Goal: Obtain resource: Obtain resource

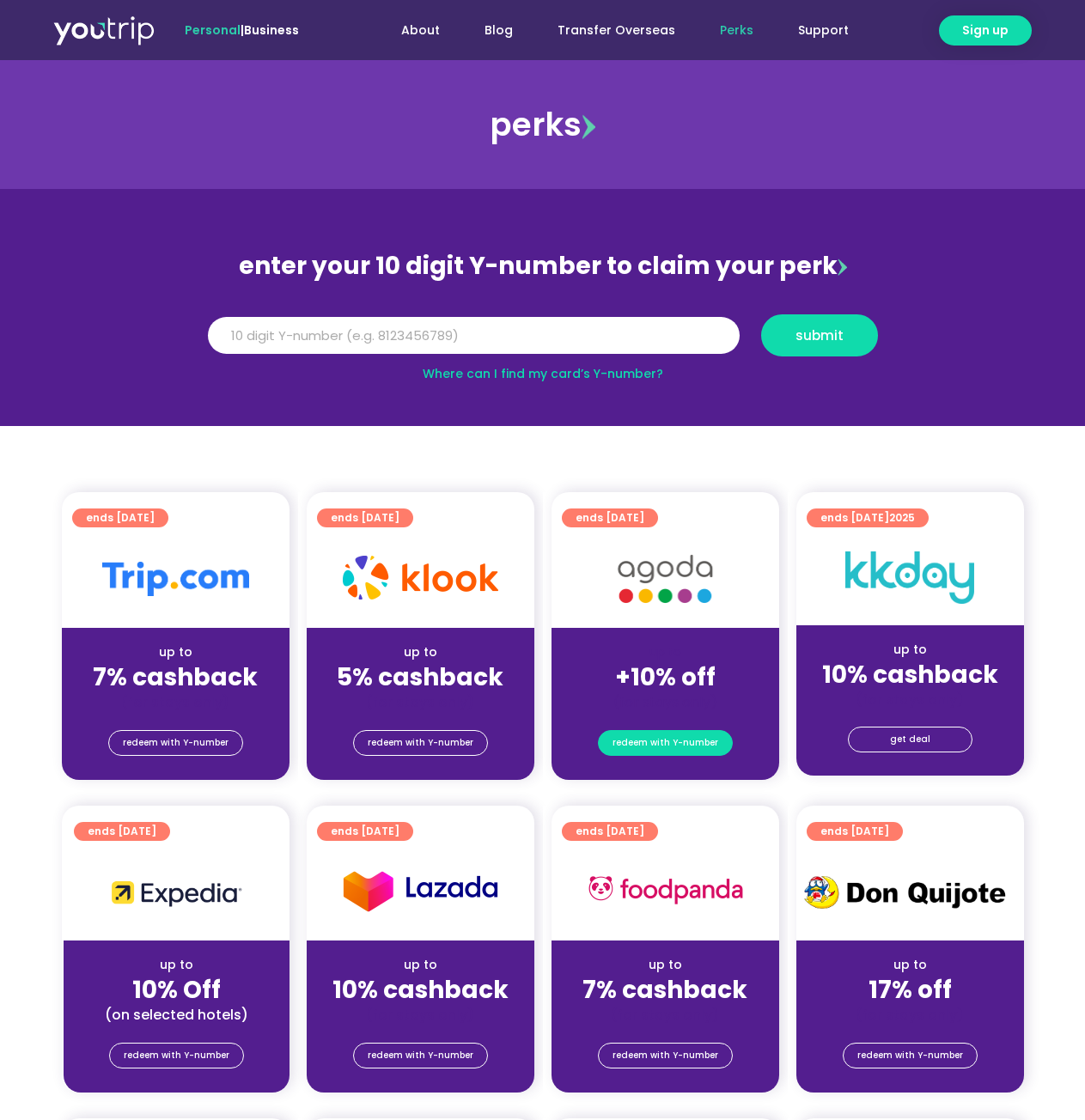
click at [664, 740] on span "redeem with Y-number" at bounding box center [665, 743] width 106 height 24
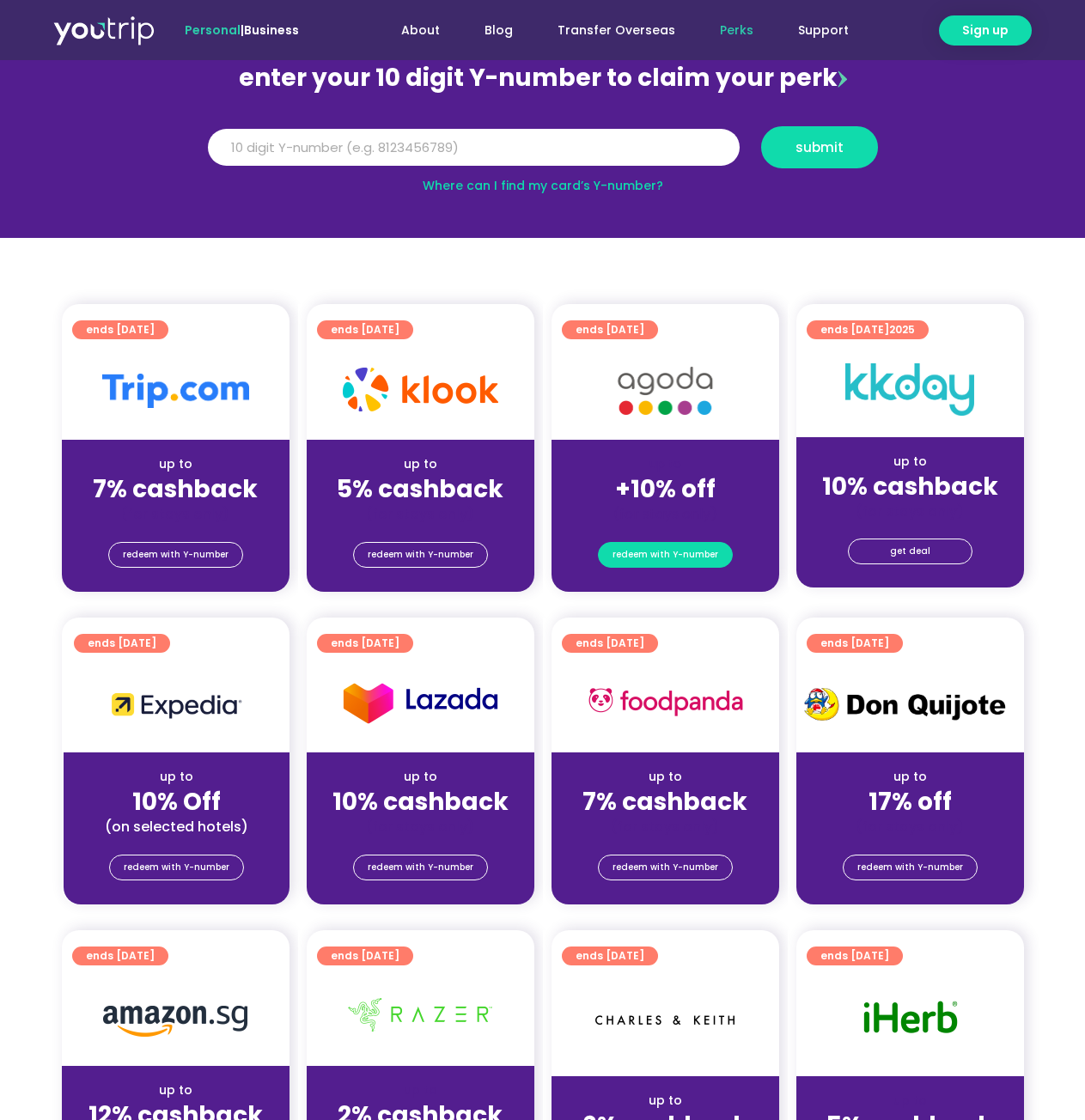
scroll to position [189, 0]
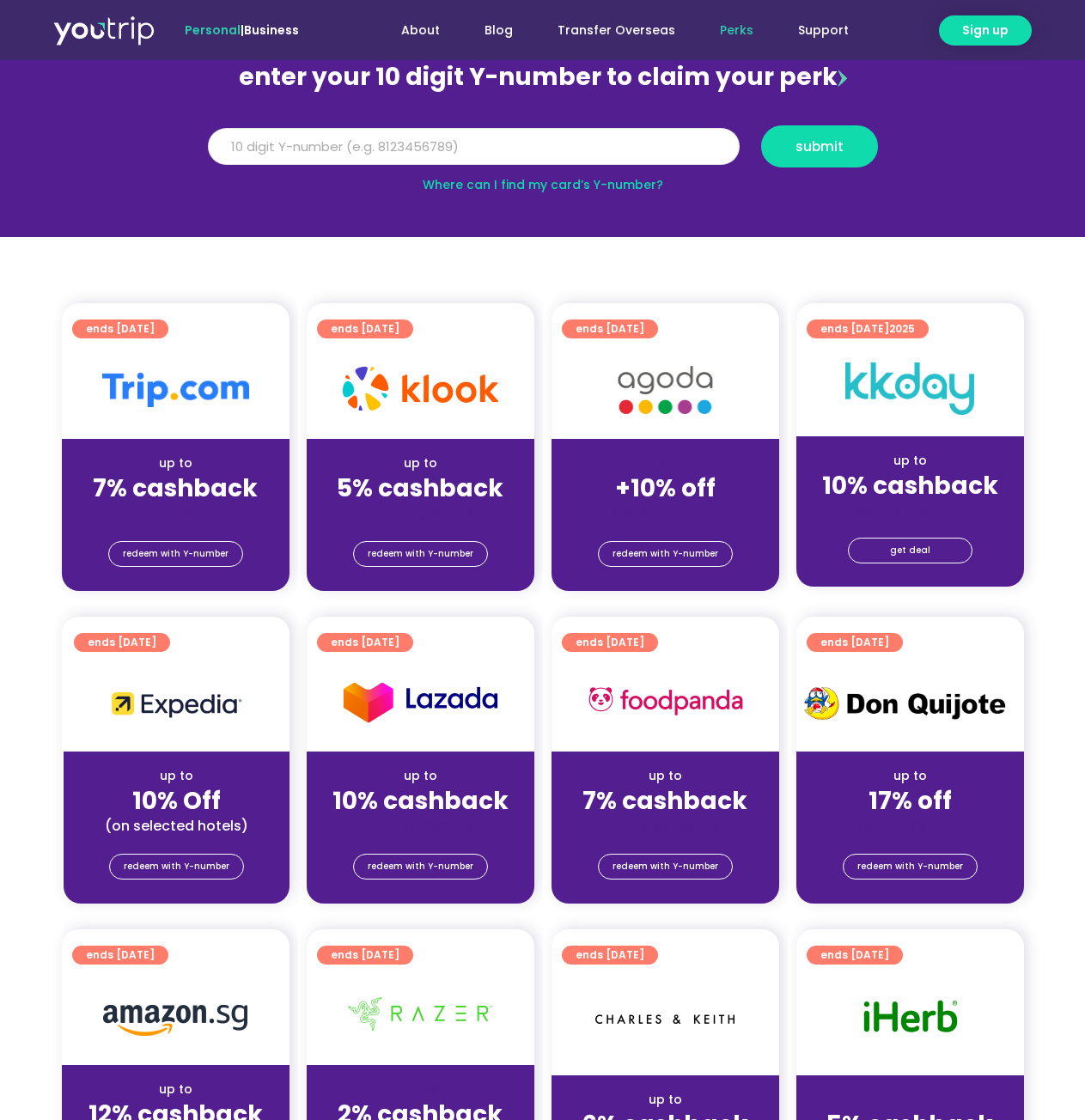
click at [560, 153] on input "Y Number" at bounding box center [473, 147] width 532 height 38
click at [547, 146] on input "Y Number" at bounding box center [473, 147] width 532 height 38
type input "8120714541"
click at [838, 147] on span "submit" at bounding box center [819, 146] width 48 height 13
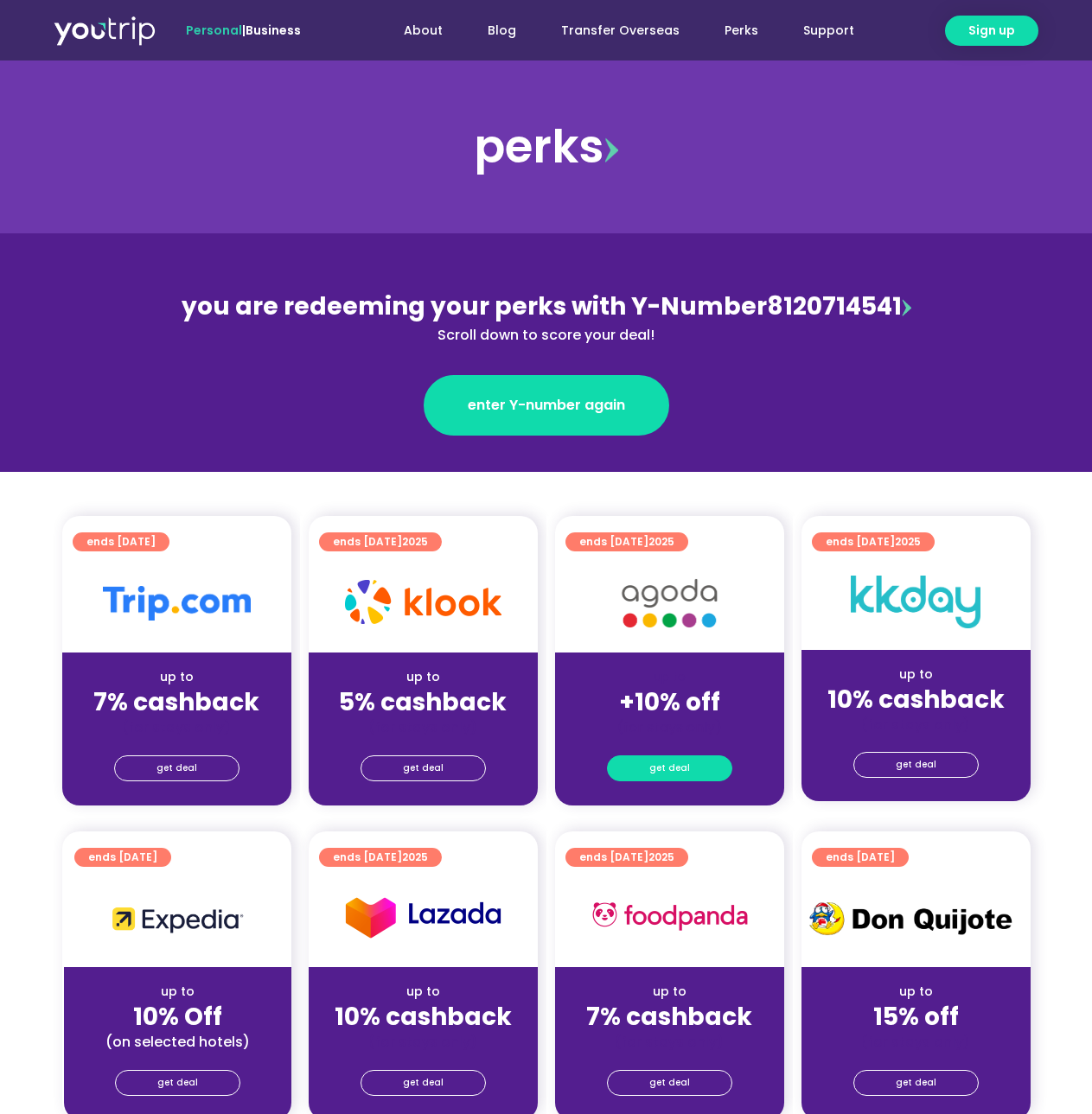
click at [673, 767] on span "get deal" at bounding box center [669, 768] width 40 height 25
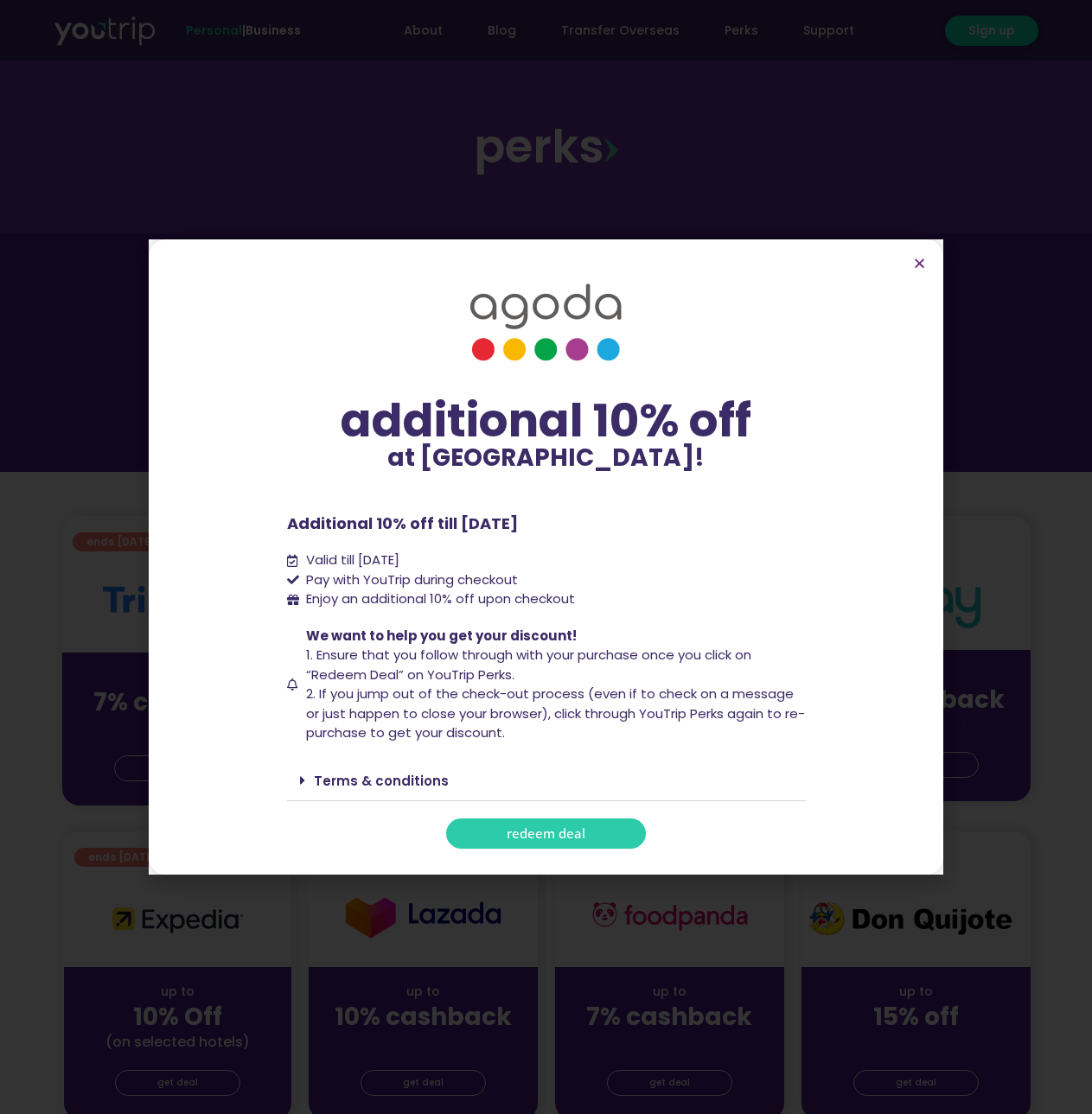
click at [555, 833] on span "redeem deal" at bounding box center [545, 834] width 78 height 13
